Goal: Information Seeking & Learning: Learn about a topic

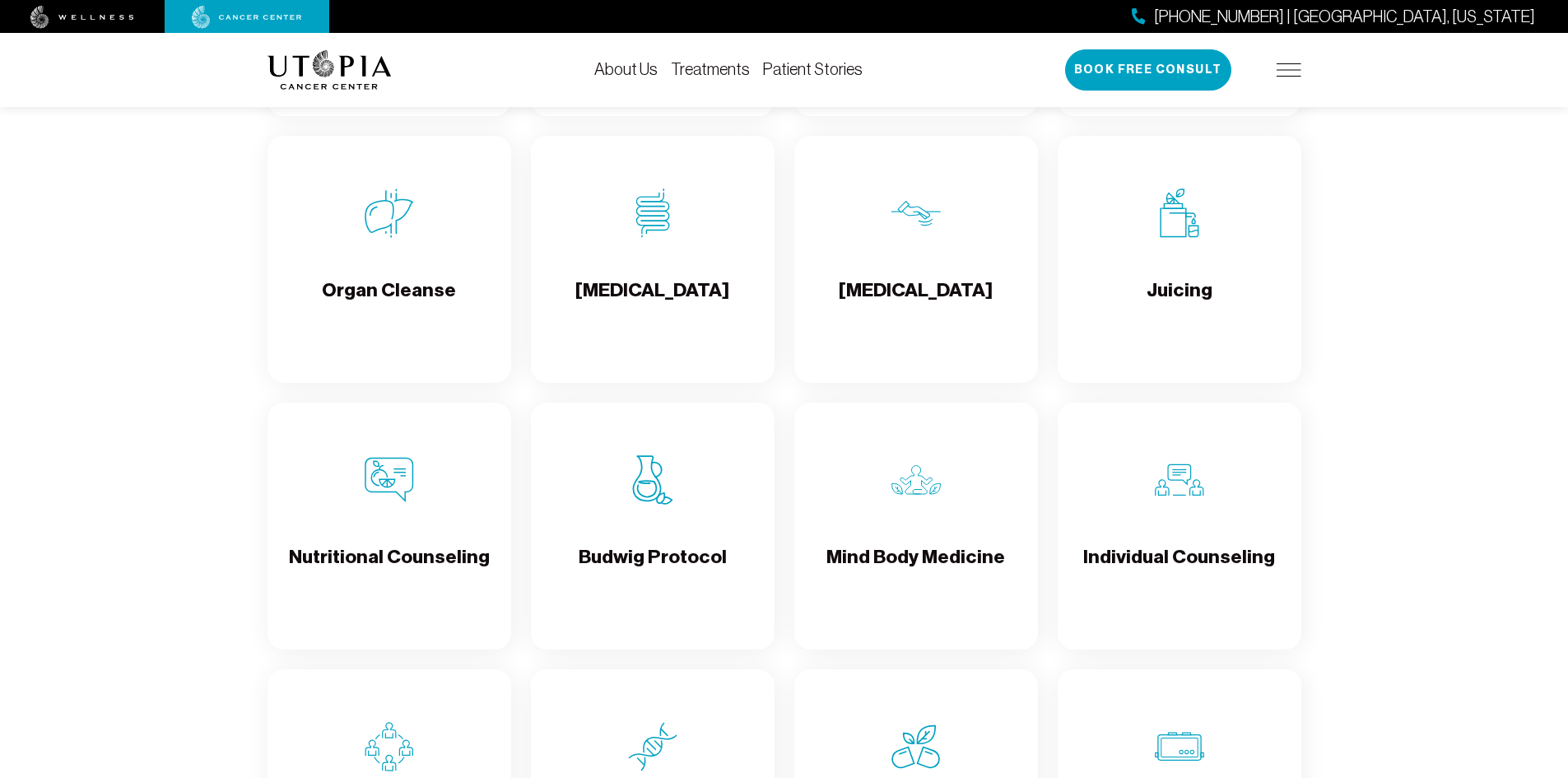
scroll to position [2306, 0]
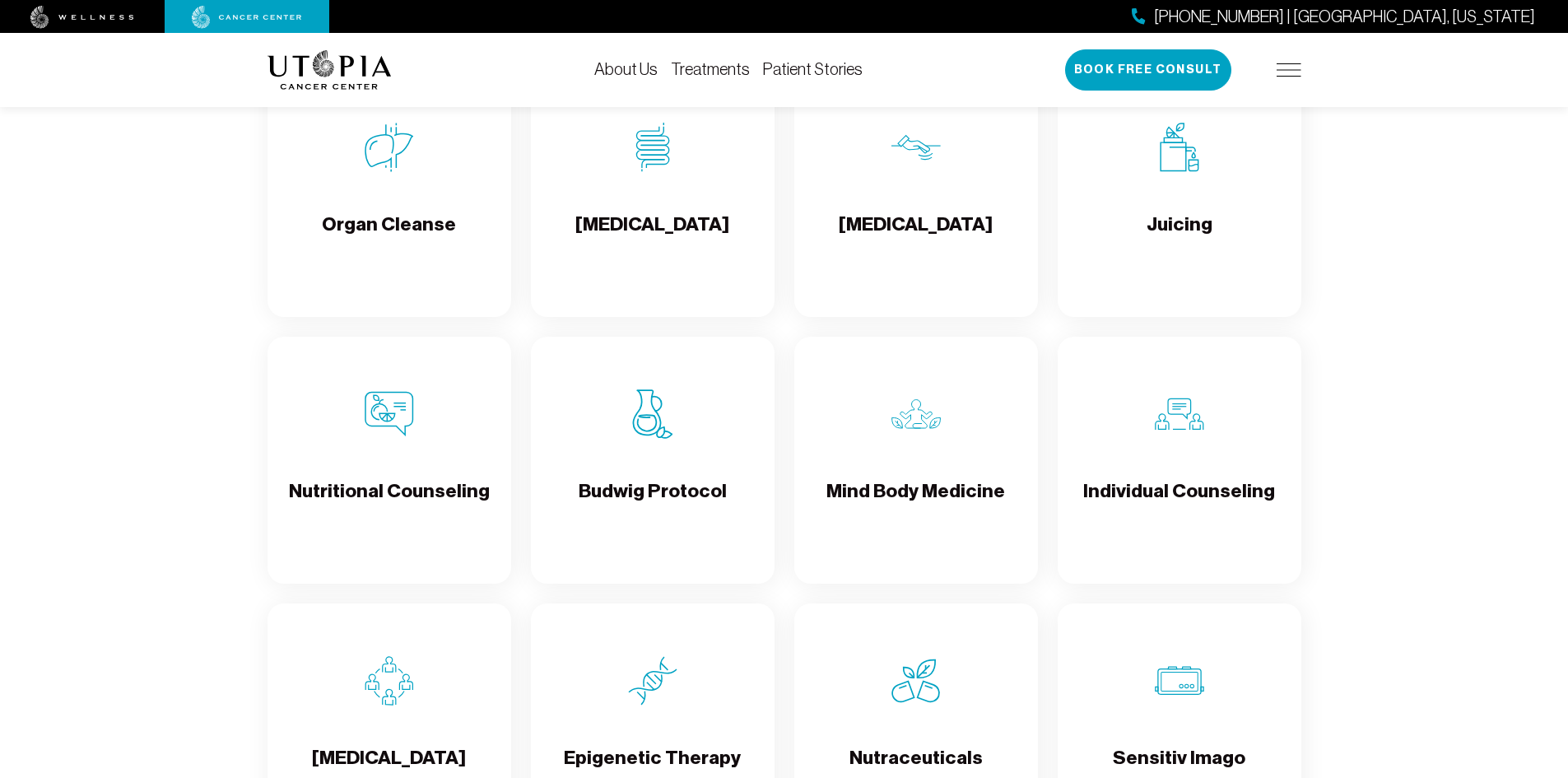
click at [647, 182] on div "[MEDICAL_DATA]" at bounding box center [652, 193] width 244 height 247
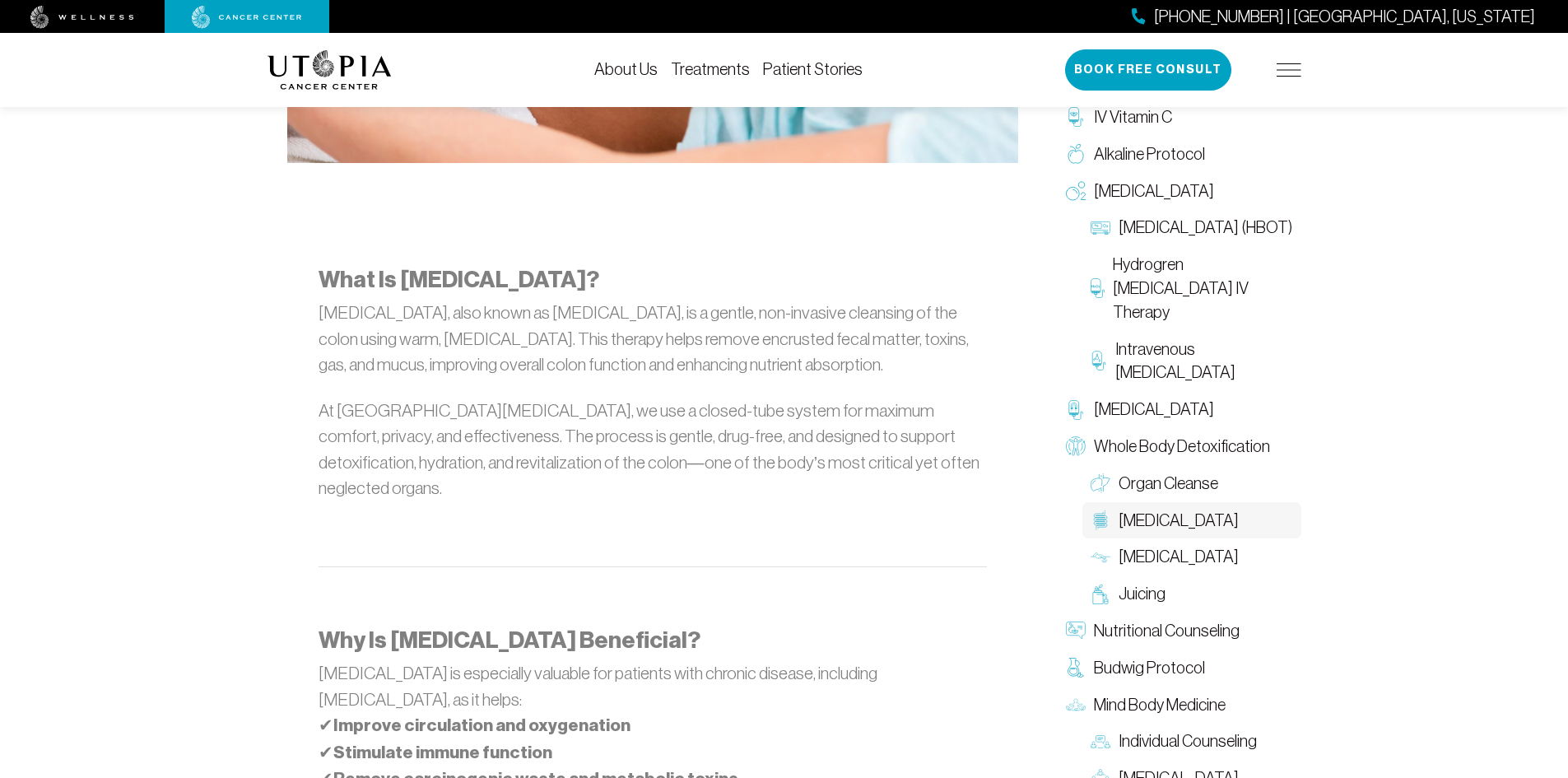
scroll to position [906, 0]
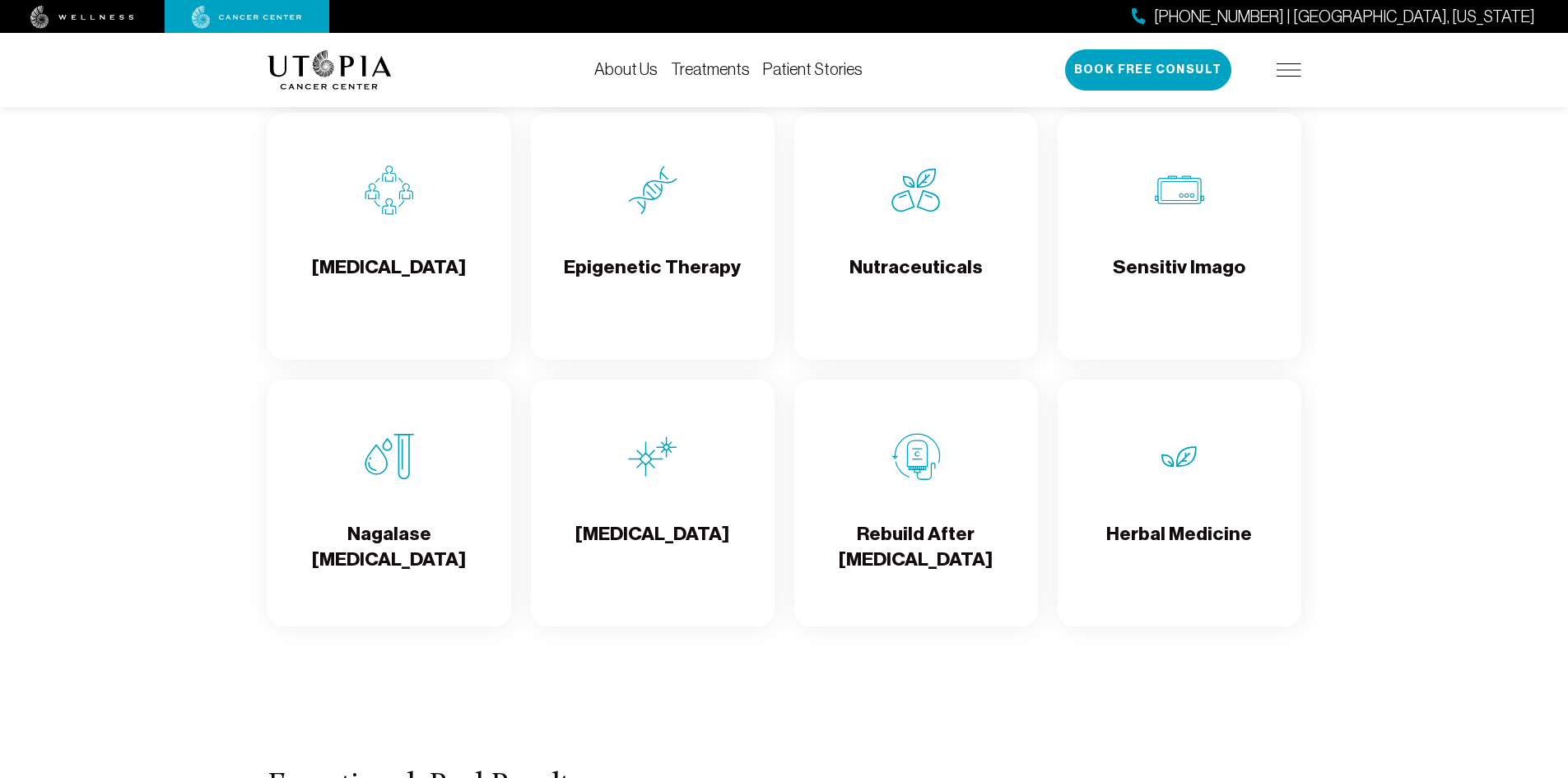
scroll to position [2800, 0]
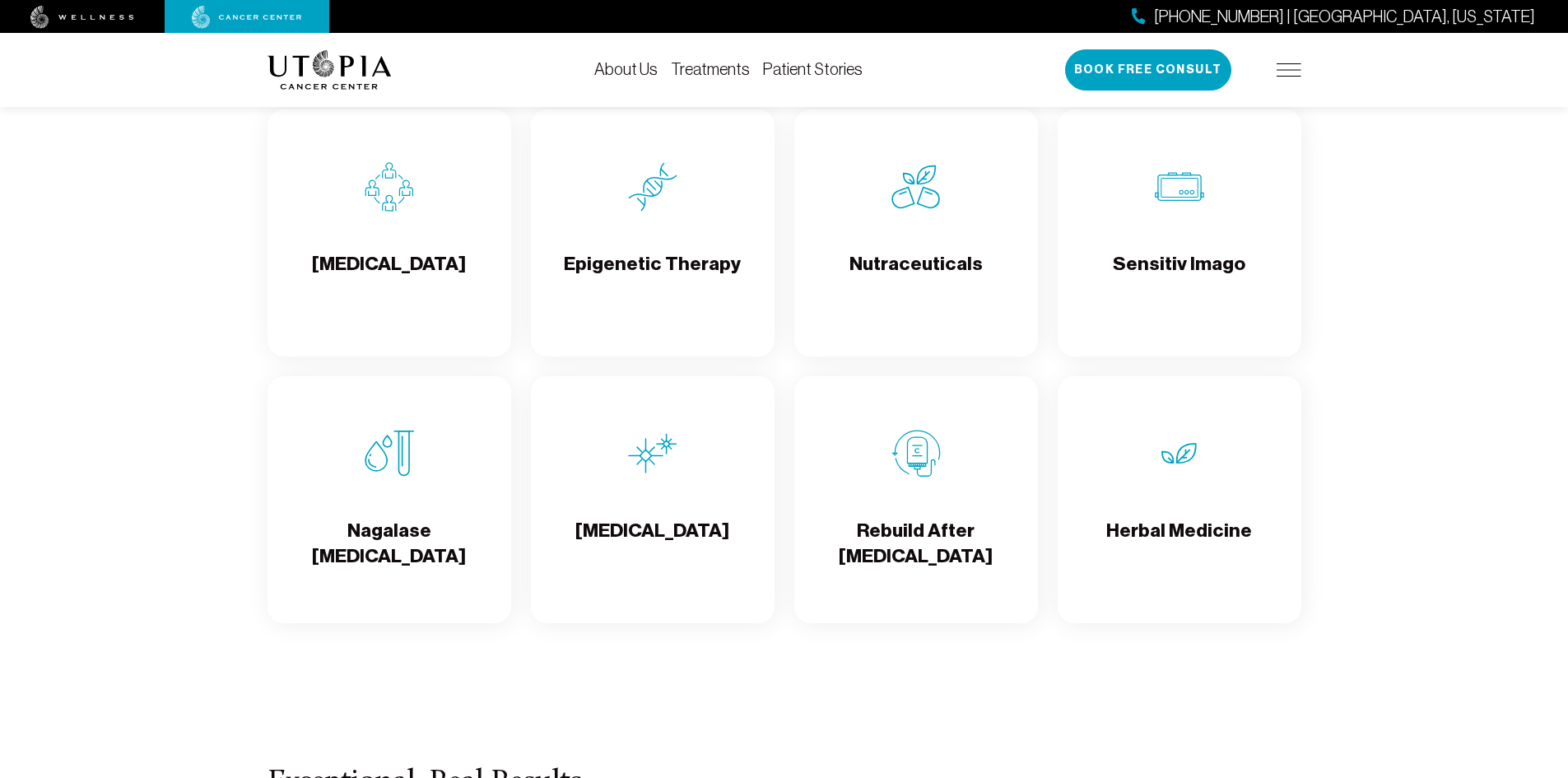
click at [903, 451] on img at bounding box center [916, 454] width 49 height 49
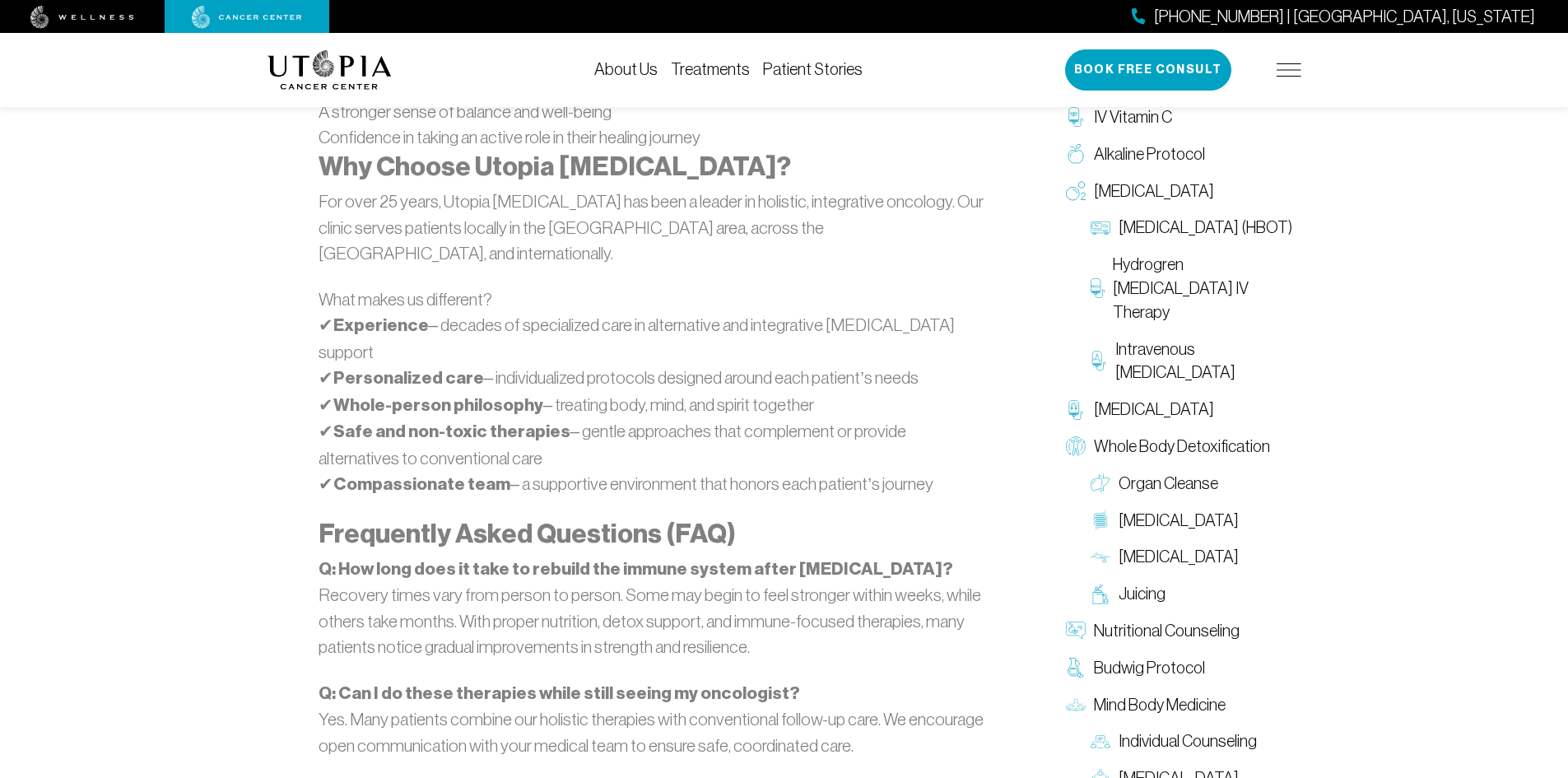
scroll to position [4251, 0]
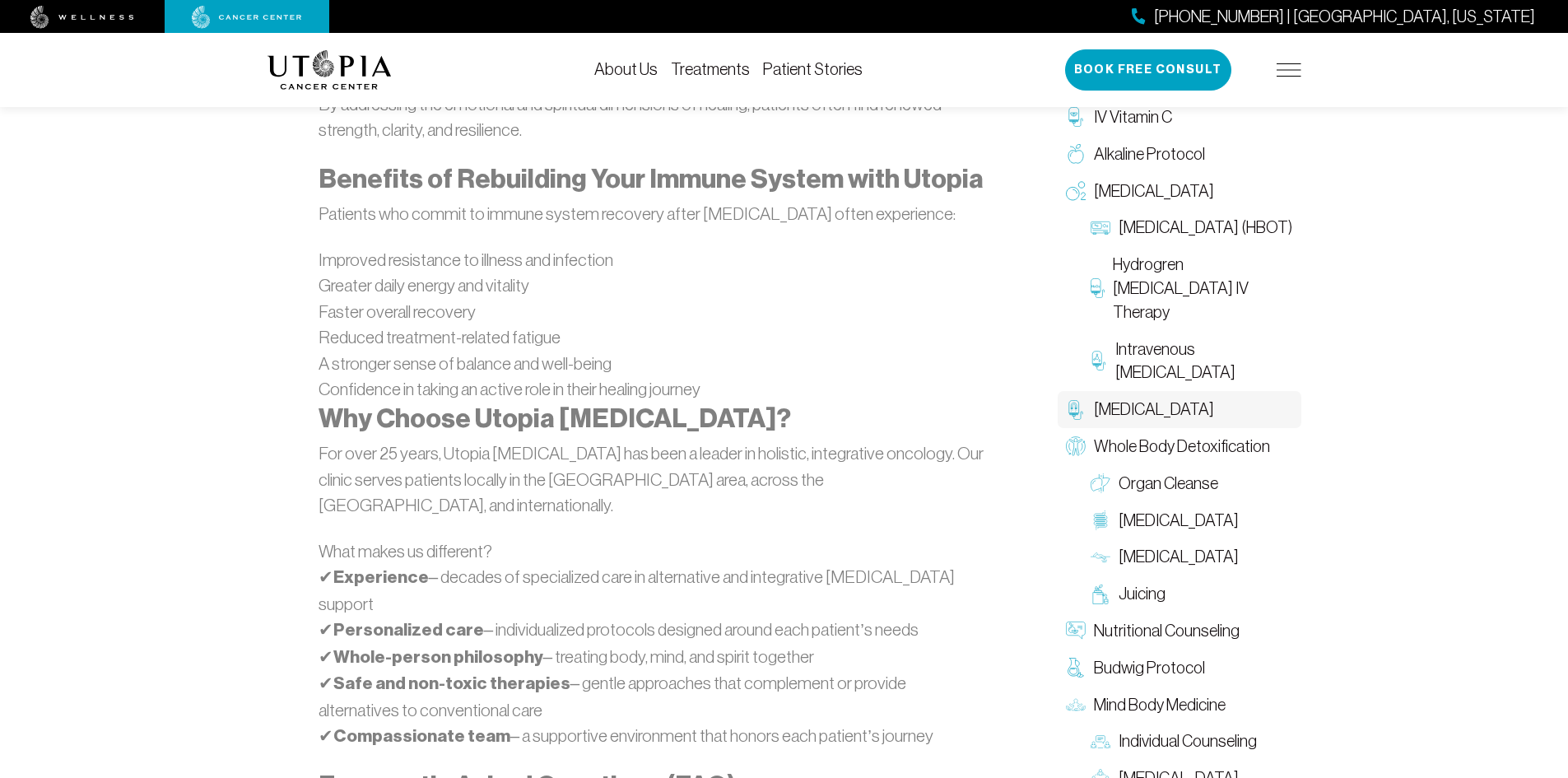
click at [1160, 416] on span "[MEDICAL_DATA]" at bounding box center [1154, 410] width 120 height 24
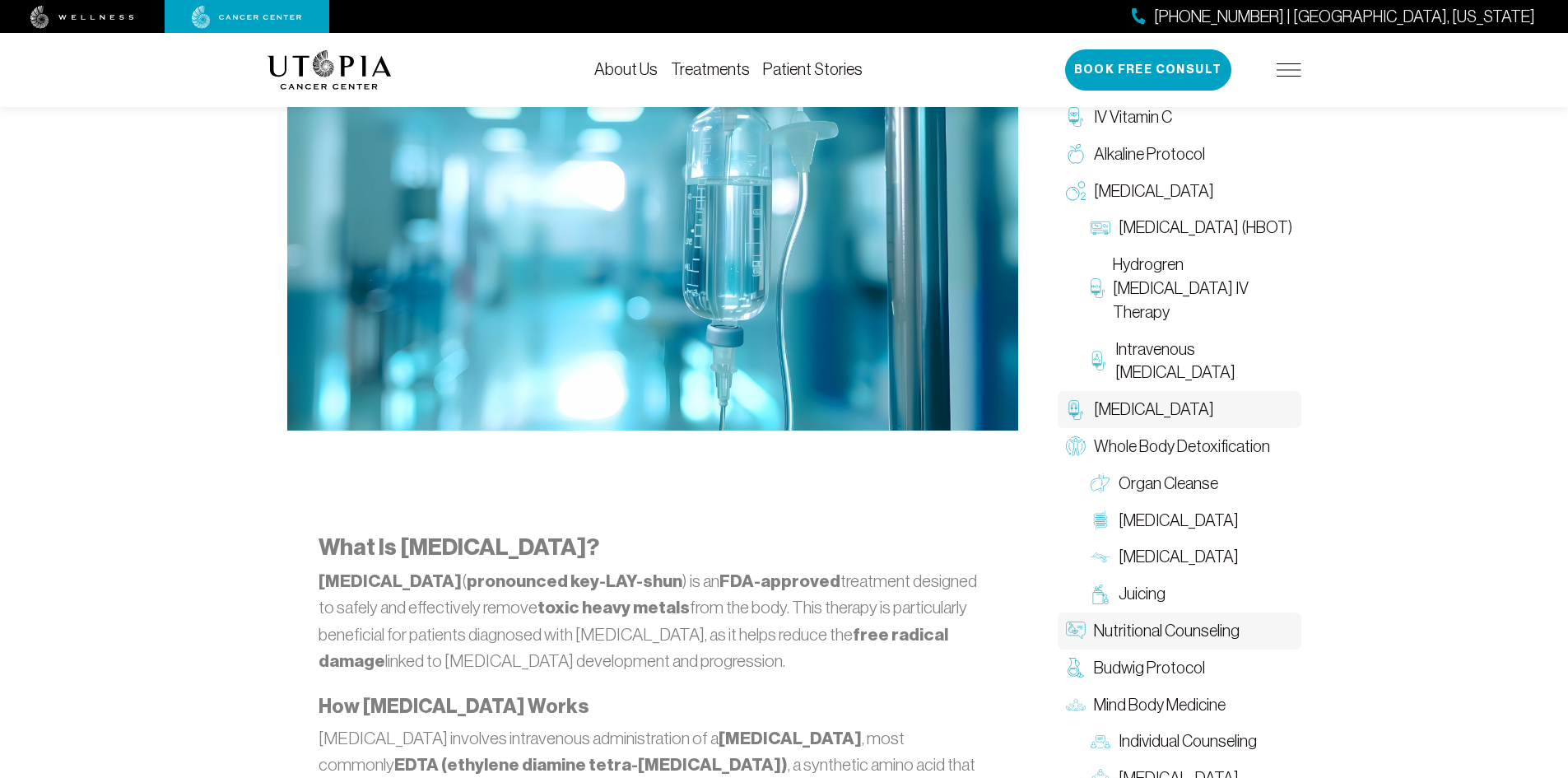
click at [1183, 624] on span "Nutritional Counseling" at bounding box center [1166, 631] width 146 height 24
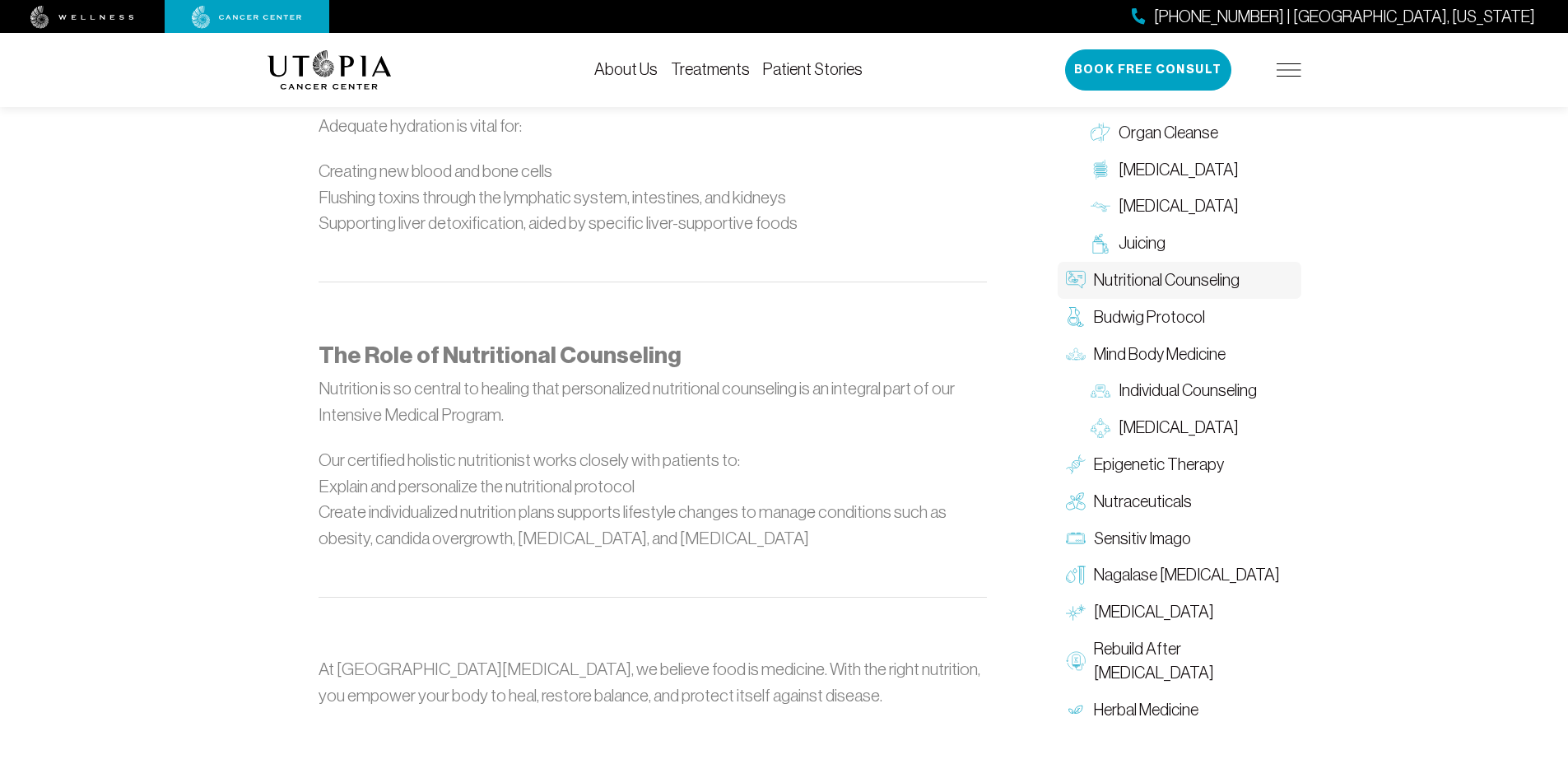
scroll to position [2306, 0]
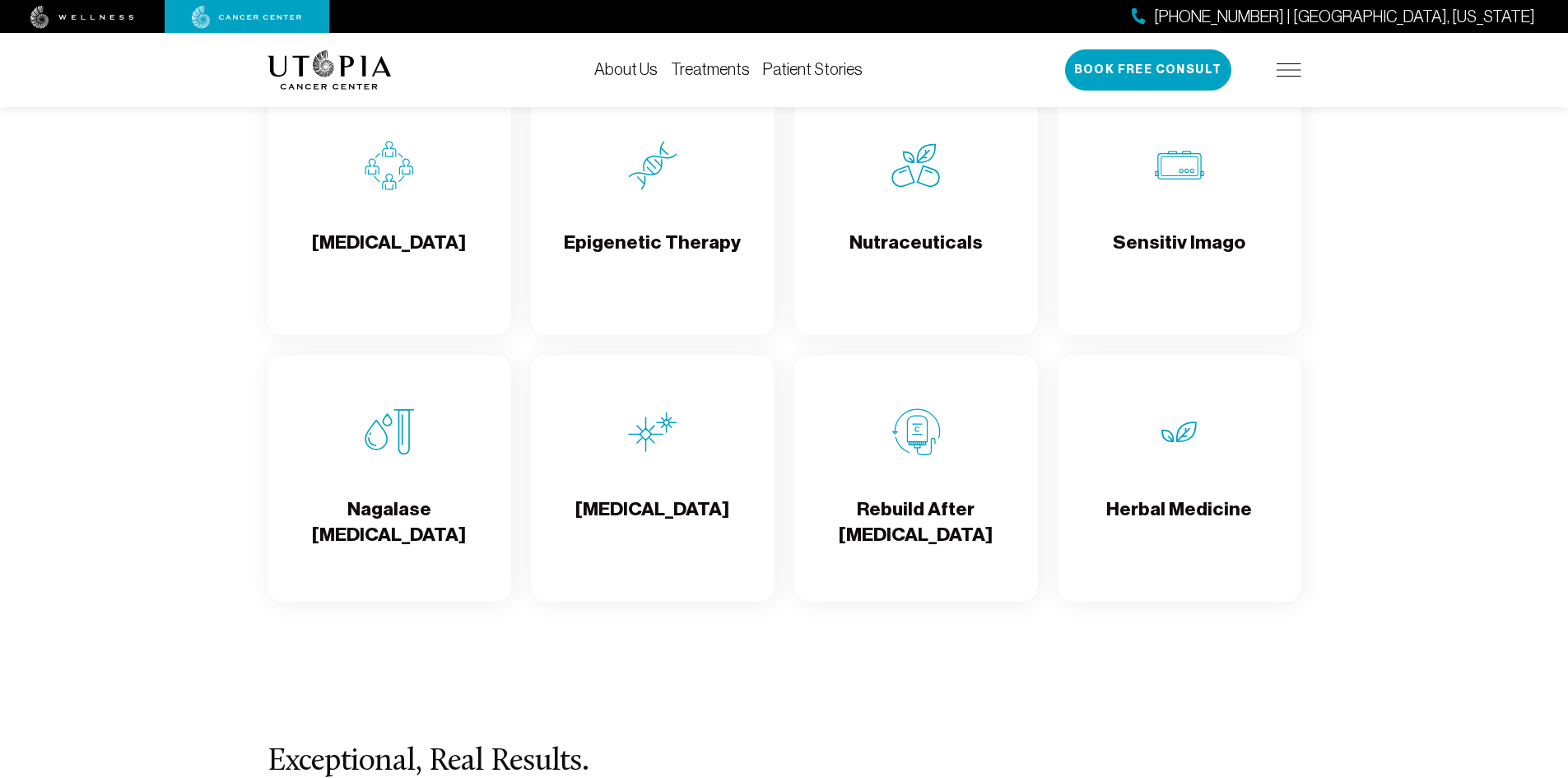
scroll to position [2800, 0]
